Goal: Task Accomplishment & Management: Use online tool/utility

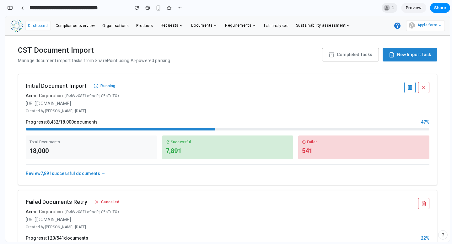
click at [86, 151] on div "18,000" at bounding box center [91, 150] width 124 height 9
click at [74, 175] on link "Review 7,891 successful documents →" at bounding box center [66, 173] width 80 height 5
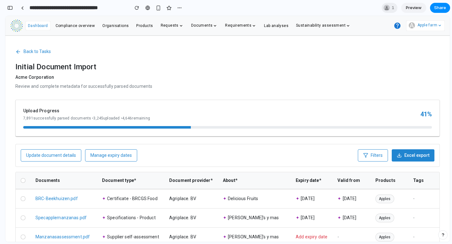
click at [26, 49] on span "Back to Tasks" at bounding box center [37, 51] width 27 height 7
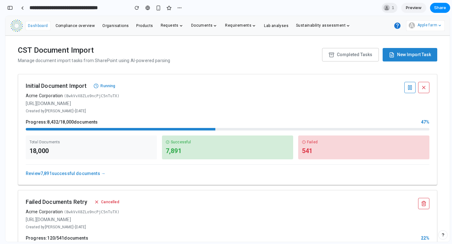
click at [82, 173] on link "Review 7,891 successful documents →" at bounding box center [66, 173] width 80 height 5
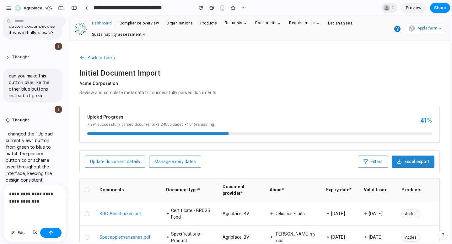
click at [21, 55] on button "Thought" at bounding box center [29, 57] width 47 height 5
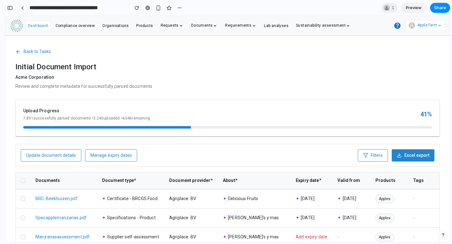
click at [49, 56] on button "Back to Tasks" at bounding box center [32, 52] width 35 height 12
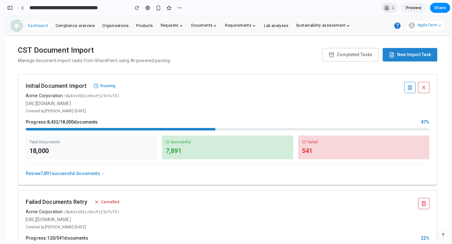
click at [72, 159] on div "Total Documents 18,000" at bounding box center [91, 147] width 131 height 24
click at [70, 176] on div "Review 7,891 successful documents →" at bounding box center [227, 170] width 403 height 13
click at [74, 174] on link "Review 7,891 successful documents →" at bounding box center [66, 173] width 80 height 5
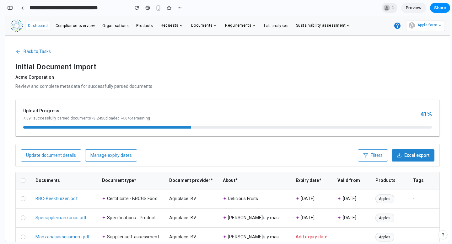
click at [117, 155] on span "Manage expiry dates" at bounding box center [110, 155] width 41 height 5
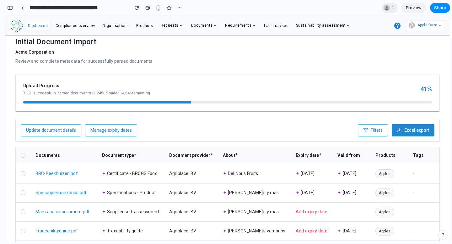
scroll to position [106, 0]
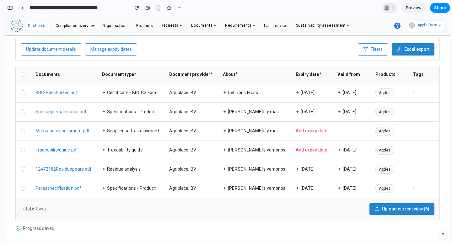
click at [23, 10] on link at bounding box center [22, 7] width 9 height 9
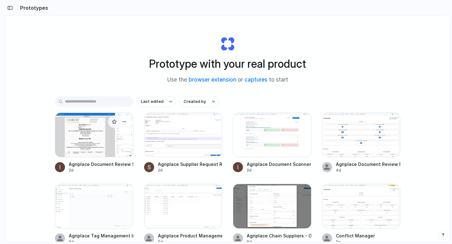
click at [87, 134] on div at bounding box center [94, 135] width 78 height 45
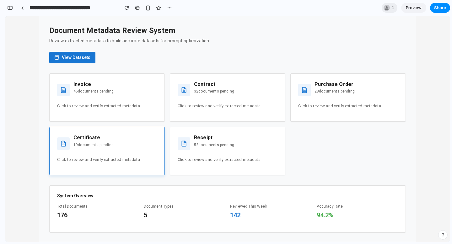
click at [136, 139] on div "Certificate 19 documents pending" at bounding box center [107, 144] width 100 height 18
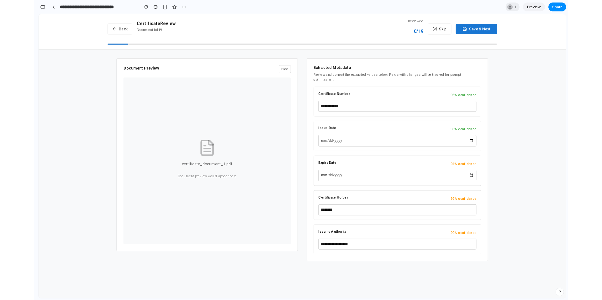
scroll to position [916, 0]
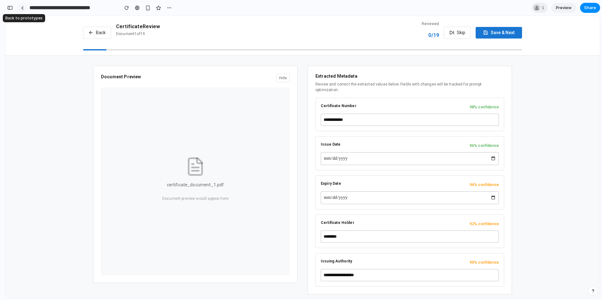
click at [23, 7] on div at bounding box center [22, 7] width 3 height 3
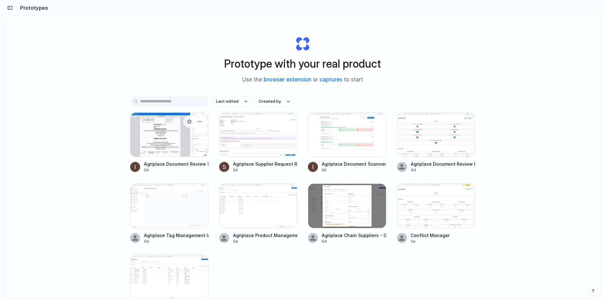
click at [167, 164] on div "Agriplace Document Review System" at bounding box center [176, 164] width 65 height 7
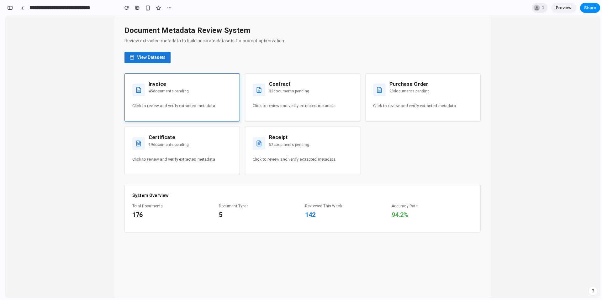
click at [181, 96] on div "Invoice 45 documents pending" at bounding box center [169, 90] width 40 height 18
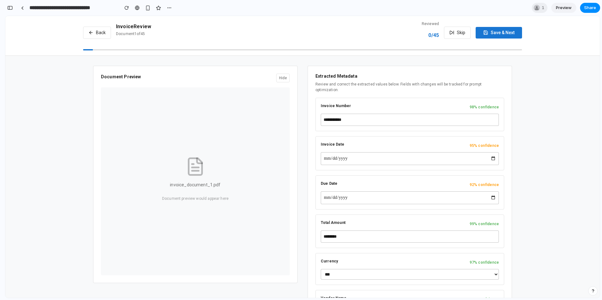
click at [106, 32] on button "Back" at bounding box center [97, 33] width 28 height 12
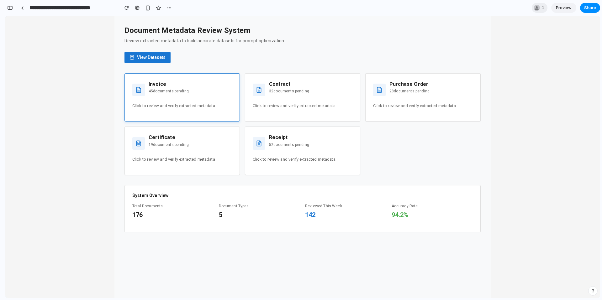
click at [185, 117] on div "Invoice 45 documents pending Click to review and verify extracted metadata" at bounding box center [181, 97] width 115 height 49
